Goal: Download file/media

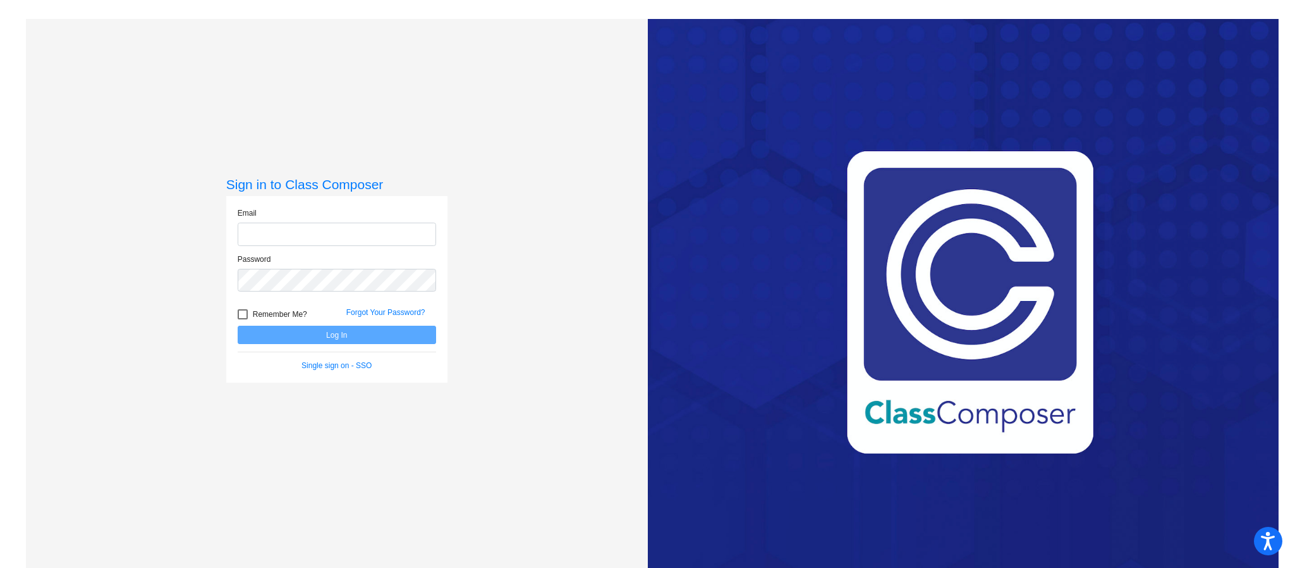
type input "[PERSON_NAME][EMAIL_ADDRESS][PERSON_NAME][DOMAIN_NAME]"
click at [334, 340] on button "Log In" at bounding box center [337, 334] width 198 height 18
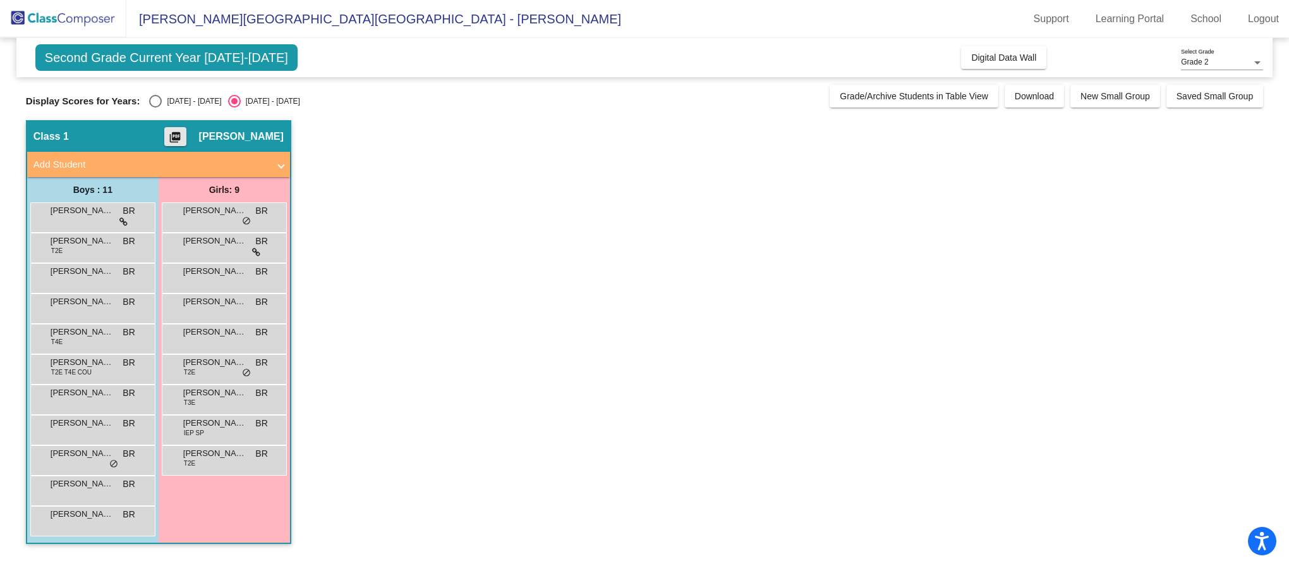
click at [167, 135] on mat-icon "picture_as_pdf" at bounding box center [174, 140] width 15 height 18
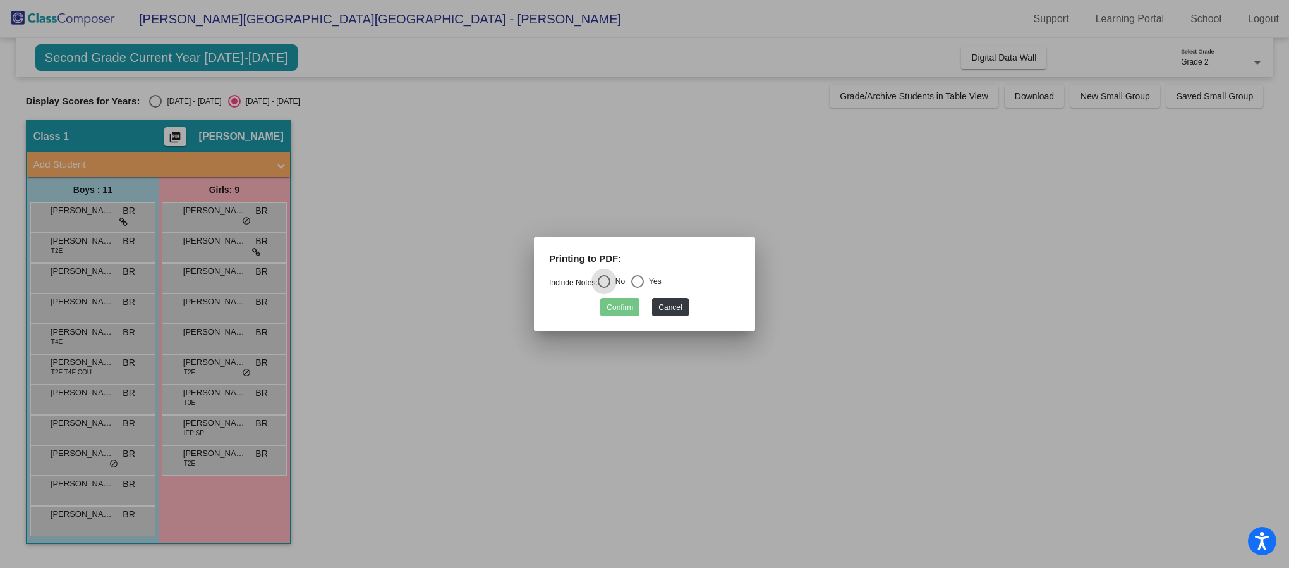
click at [644, 283] on div "Select an option" at bounding box center [637, 281] width 13 height 13
click at [638, 288] on input "Yes" at bounding box center [637, 288] width 1 height 1
radio input "true"
click at [620, 311] on button "Confirm" at bounding box center [619, 307] width 39 height 18
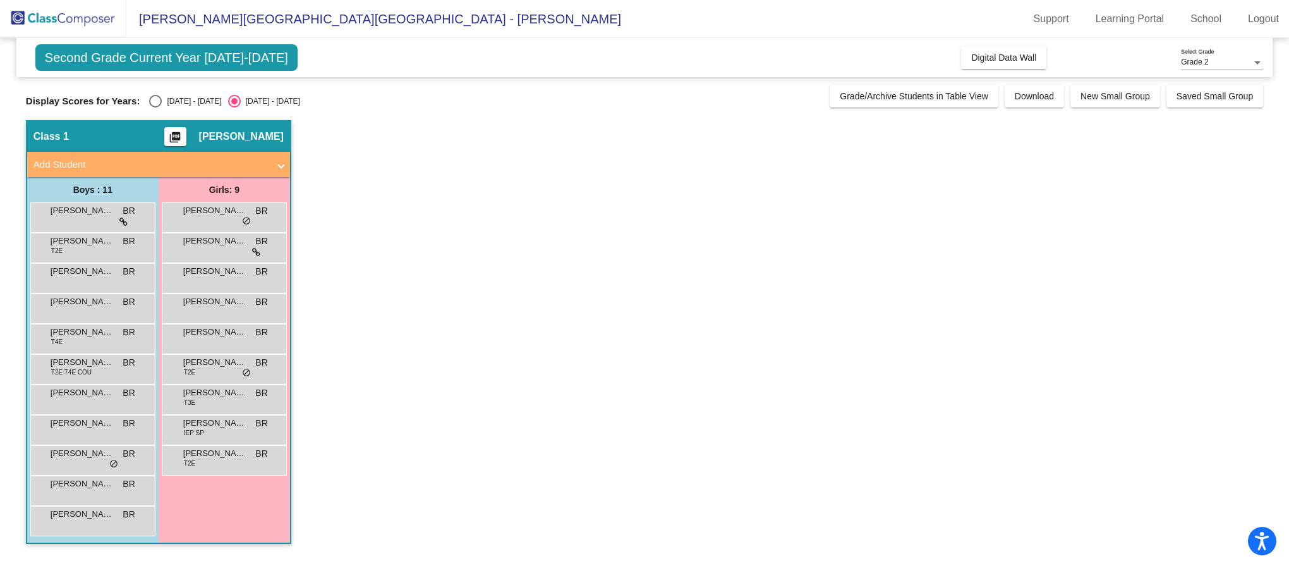
drag, startPoint x: 620, startPoint y: 311, endPoint x: 474, endPoint y: 262, distance: 153.9
click at [474, 262] on app-classroom "Class 1 picture_as_pdf [PERSON_NAME] Add Student First Name Last Name Student I…" at bounding box center [644, 338] width 1237 height 436
click at [914, 92] on span "Grade/Archive Students in Table View" at bounding box center [914, 96] width 149 height 10
click at [1049, 92] on span "Download" at bounding box center [1034, 96] width 39 height 10
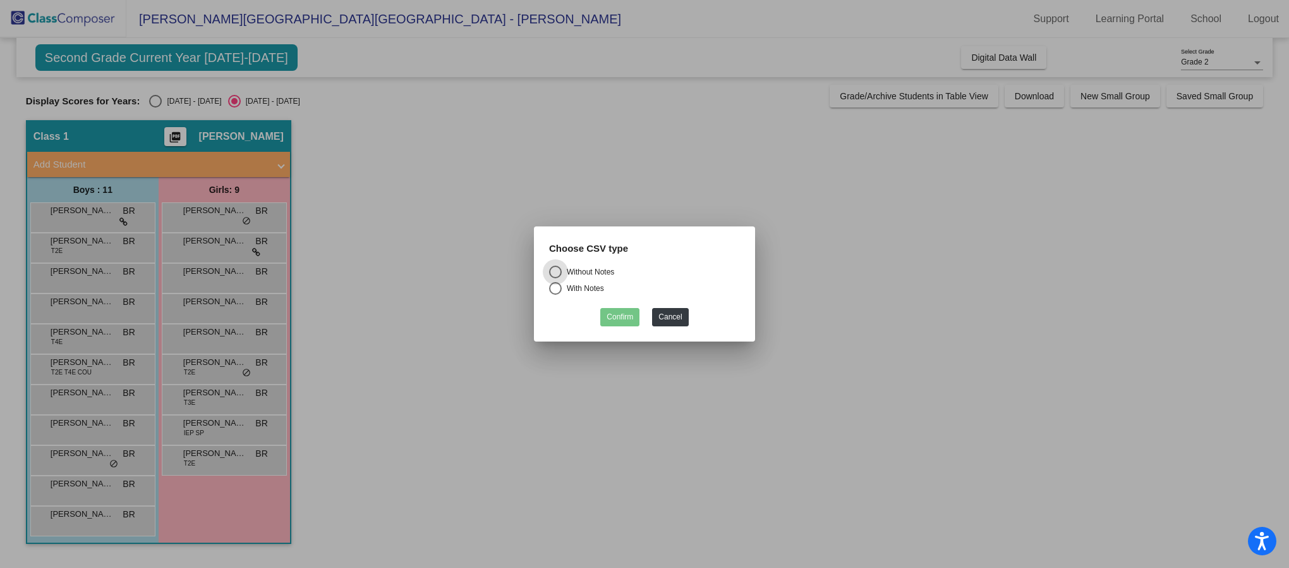
click at [557, 284] on div "Select an option" at bounding box center [555, 288] width 13 height 13
click at [556, 295] on input "With Notes" at bounding box center [555, 295] width 1 height 1
radio input "true"
click at [609, 319] on button "Confirm" at bounding box center [619, 317] width 39 height 18
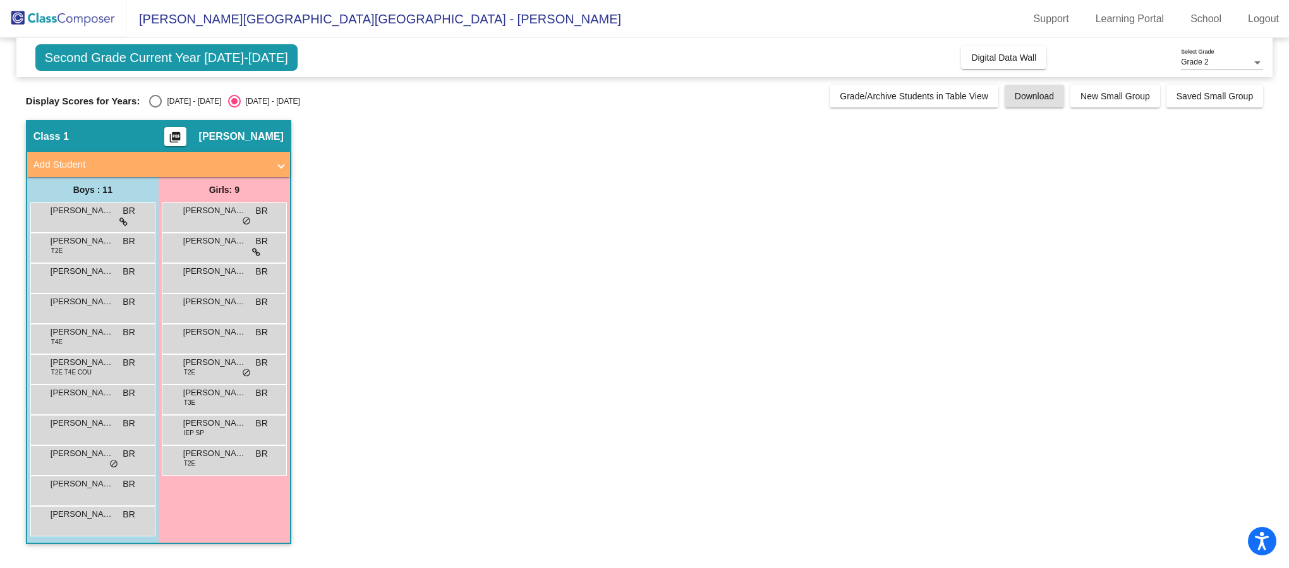
click at [167, 140] on mat-icon "picture_as_pdf" at bounding box center [174, 140] width 15 height 18
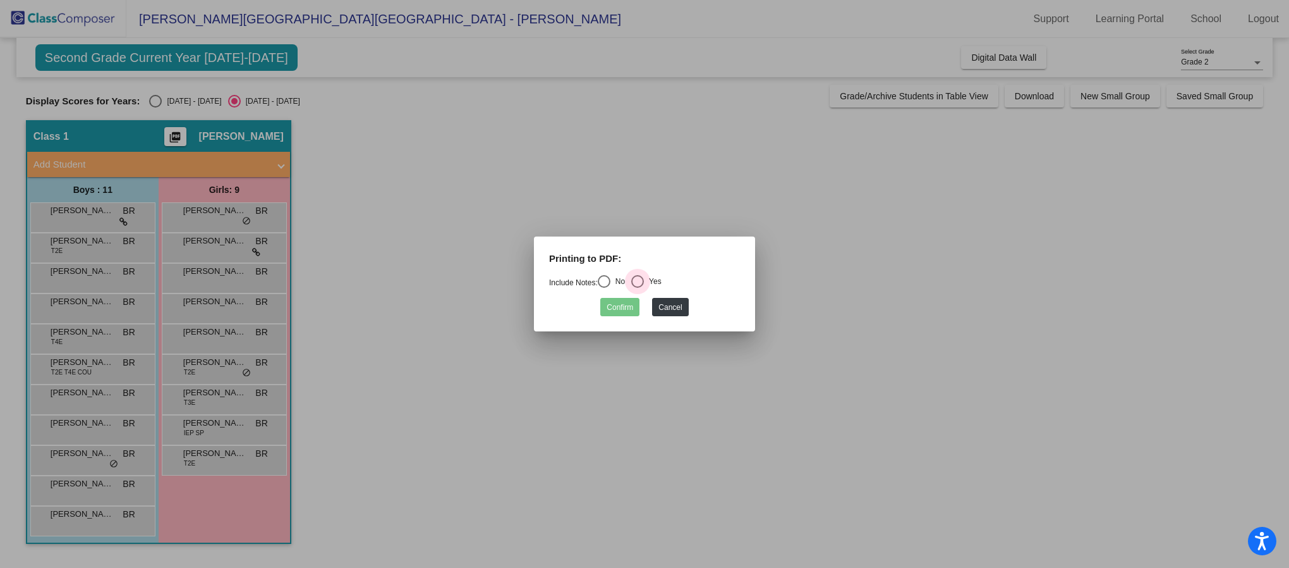
click at [641, 279] on div "Select an option" at bounding box center [637, 281] width 13 height 13
click at [638, 288] on input "Yes" at bounding box center [637, 288] width 1 height 1
radio input "true"
click at [605, 300] on button "Confirm" at bounding box center [619, 307] width 39 height 18
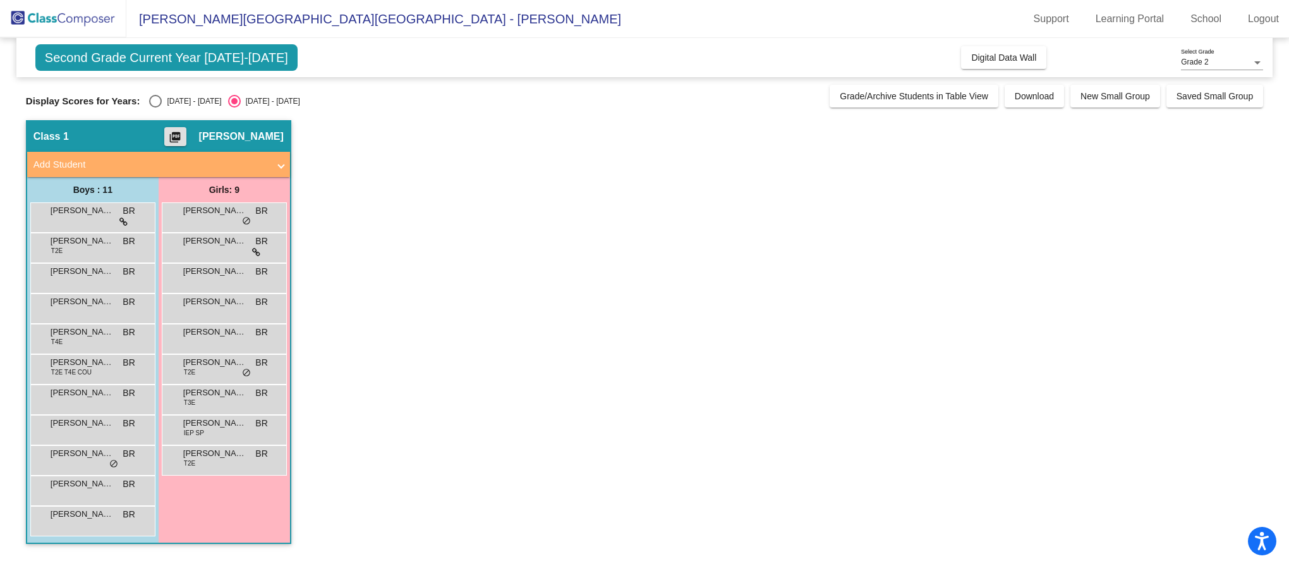
click at [156, 102] on div "Select an option" at bounding box center [155, 101] width 13 height 13
click at [155, 107] on input "[DATE] - [DATE]" at bounding box center [155, 107] width 1 height 1
radio input "true"
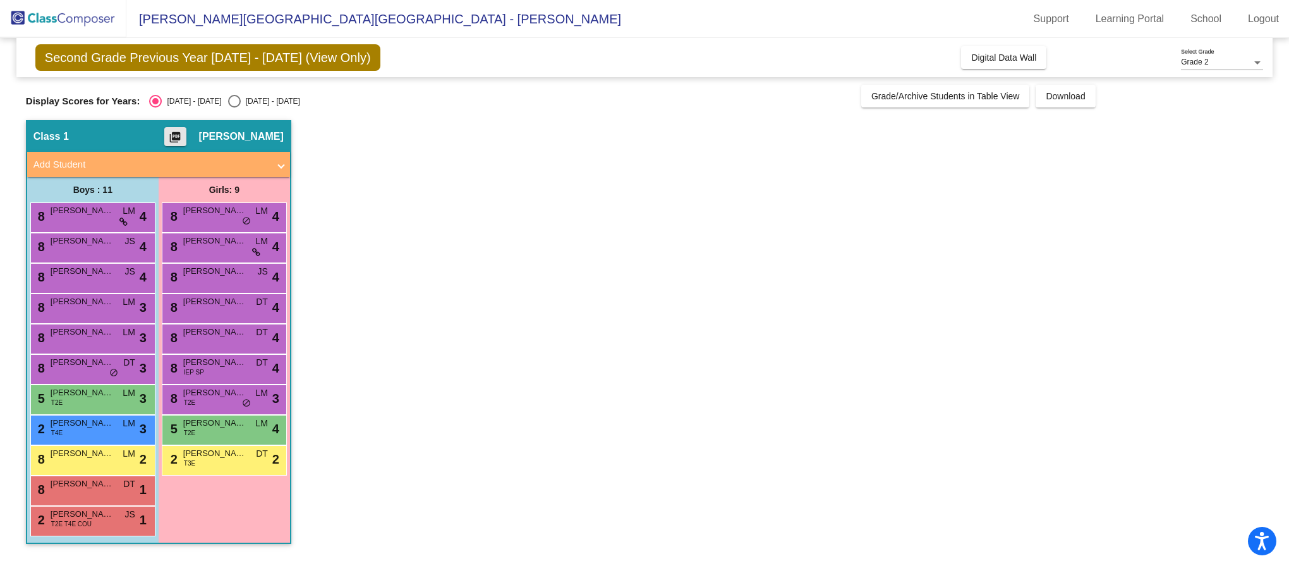
click at [167, 139] on mat-icon "picture_as_pdf" at bounding box center [174, 140] width 15 height 18
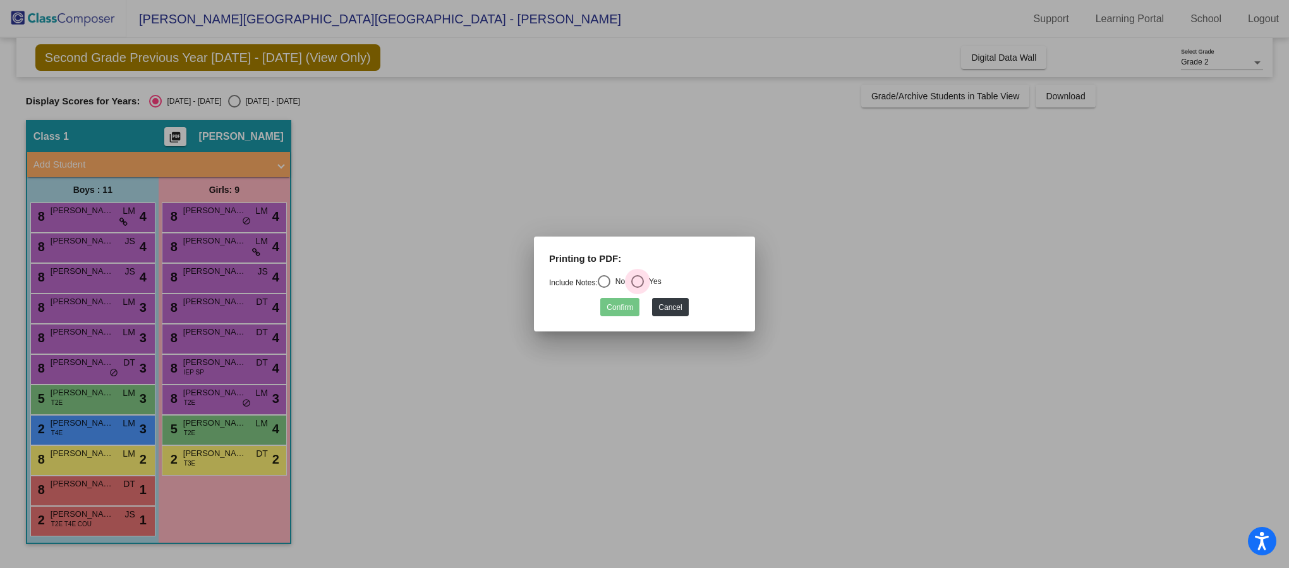
click at [643, 283] on div "Select an option" at bounding box center [637, 281] width 13 height 13
click at [638, 288] on input "Yes" at bounding box center [637, 288] width 1 height 1
radio input "true"
click at [612, 310] on button "Confirm" at bounding box center [619, 307] width 39 height 18
